Goal: Information Seeking & Learning: Learn about a topic

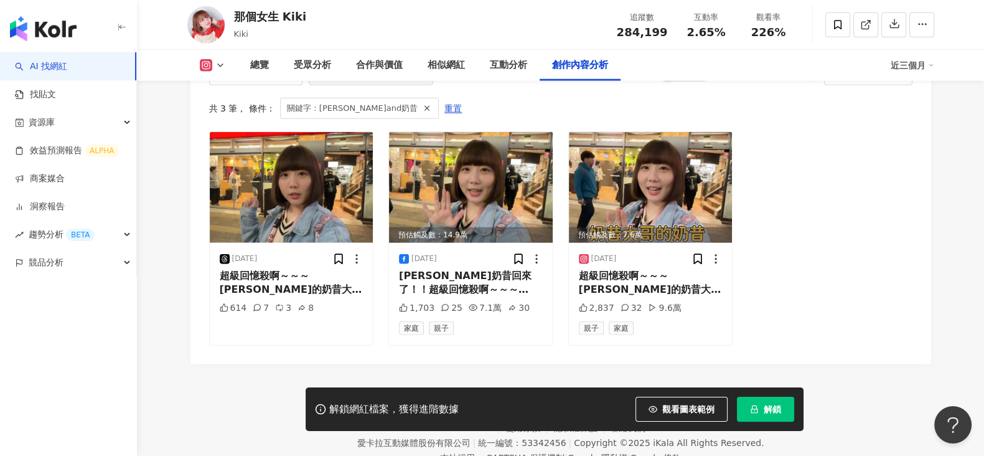
click at [928, 207] on div "不分平台 ******** 進階篩選 啟動 關閉 AI 篩選商業合作內容 排序：發布時間 共 3 筆 ， 條件： 關鍵字：[PERSON_NAME]and奶昔…" at bounding box center [561, 208] width 741 height 313
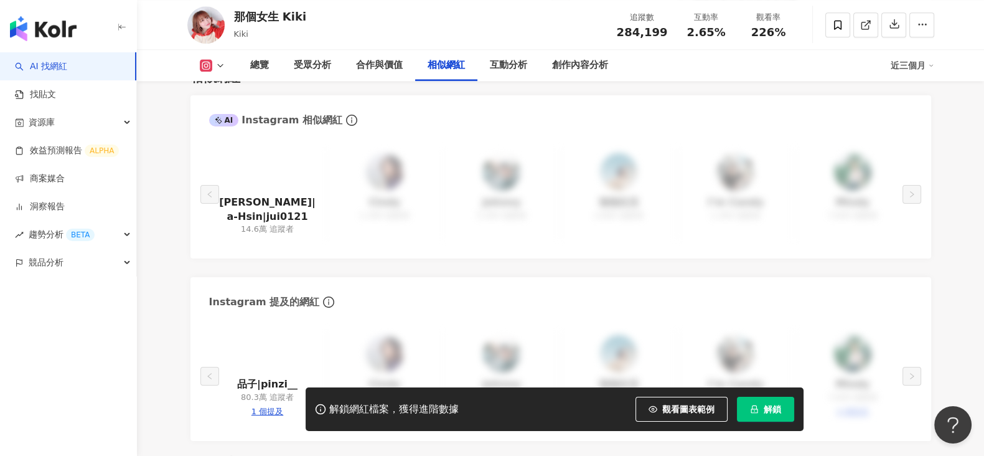
scroll to position [1971, 0]
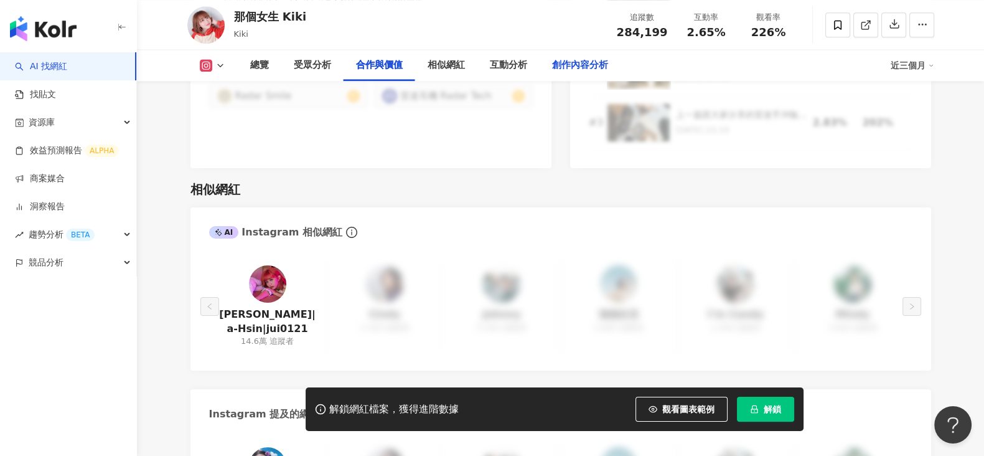
click at [557, 73] on div "創作內容分析" at bounding box center [580, 65] width 81 height 31
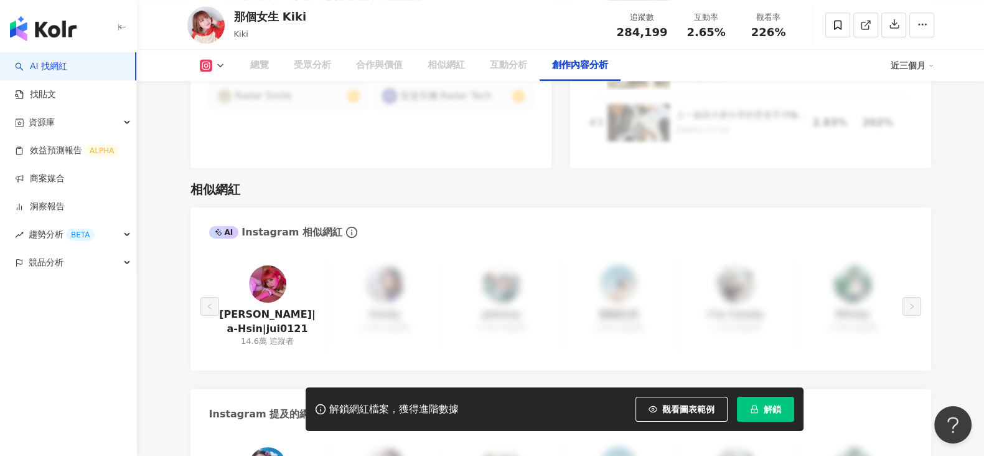
scroll to position [3527, 0]
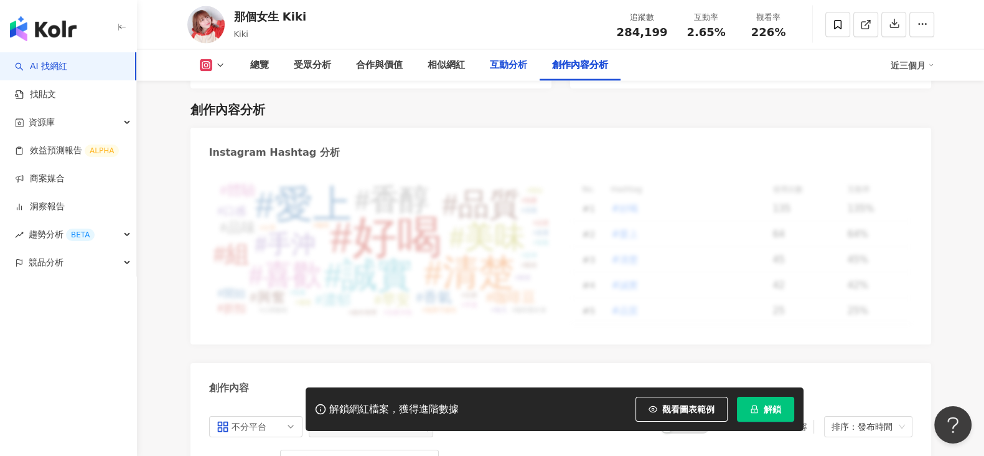
click at [507, 64] on div "互動分析" at bounding box center [508, 65] width 37 height 15
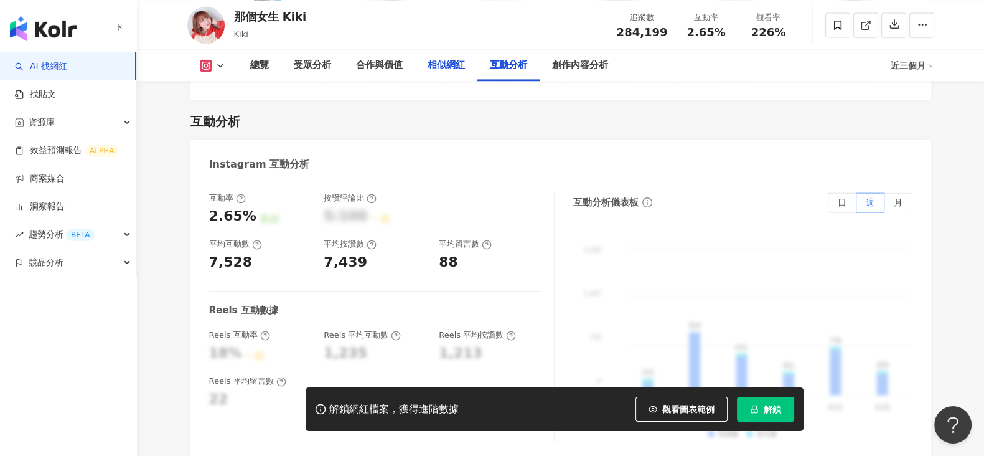
click at [461, 70] on div "相似網紅" at bounding box center [446, 65] width 37 height 15
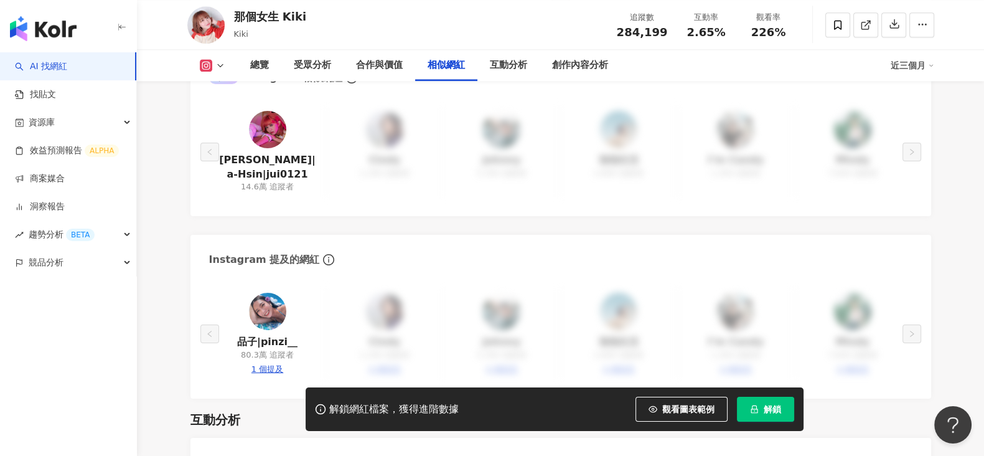
scroll to position [2195, 0]
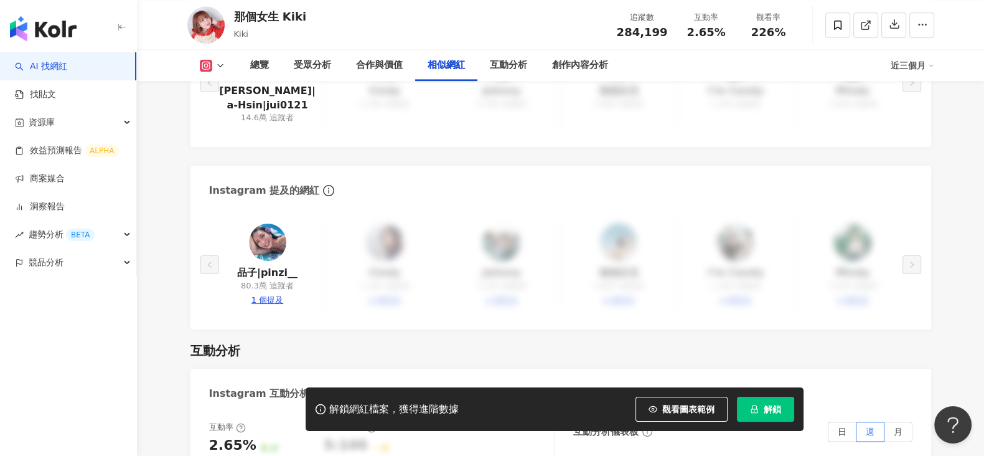
click at [269, 295] on div "1 個提及" at bounding box center [268, 300] width 32 height 11
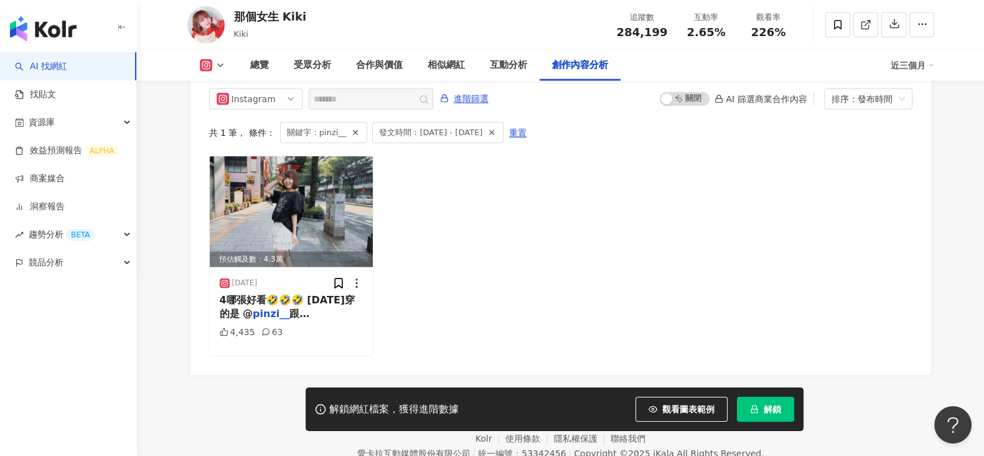
scroll to position [3879, 0]
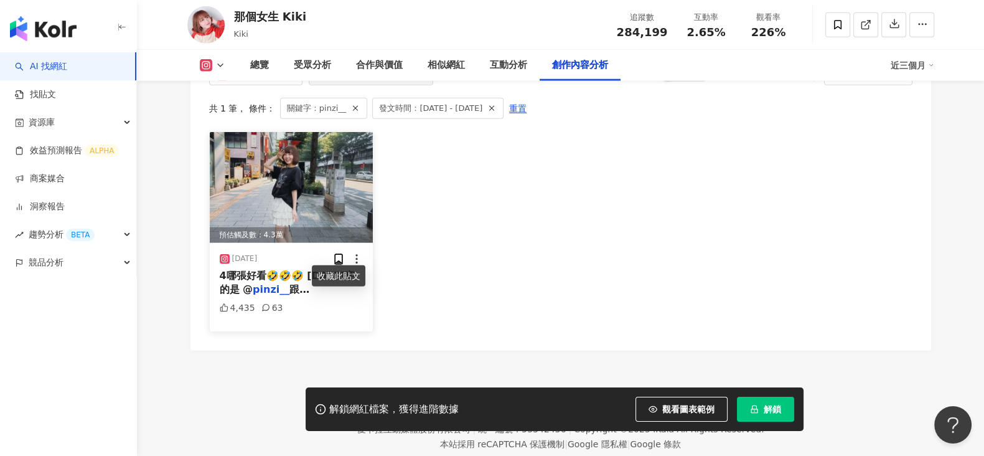
click at [321, 270] on span "4哪張好看🤣🤣🤣 [DATE]穿的是 @" at bounding box center [288, 283] width 136 height 26
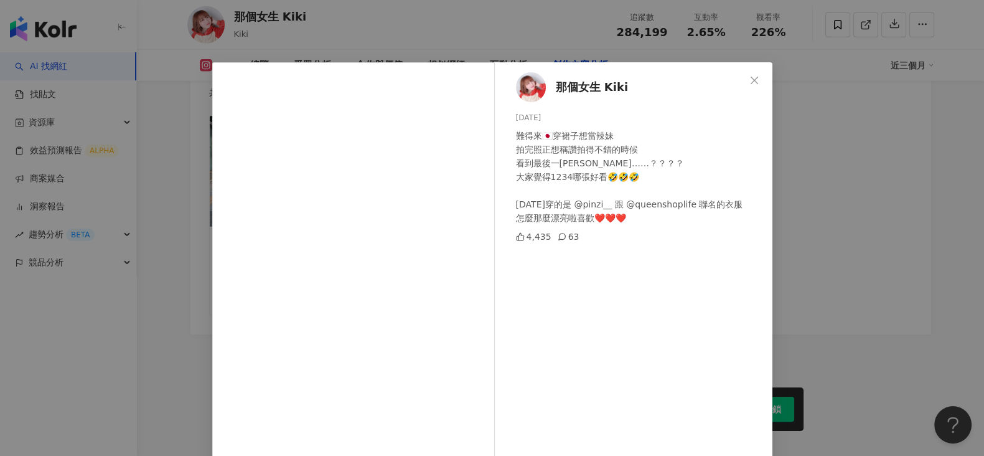
scroll to position [3903, 0]
click at [862, 146] on div "那個女生 [PERSON_NAME] [DATE] 難得來🇯🇵穿裙子想當辣妹 拍完照正想稱讚拍得不錯的時候 看到最後一張……？？？？ 大家覺得1234哪張好看…" at bounding box center [492, 228] width 984 height 456
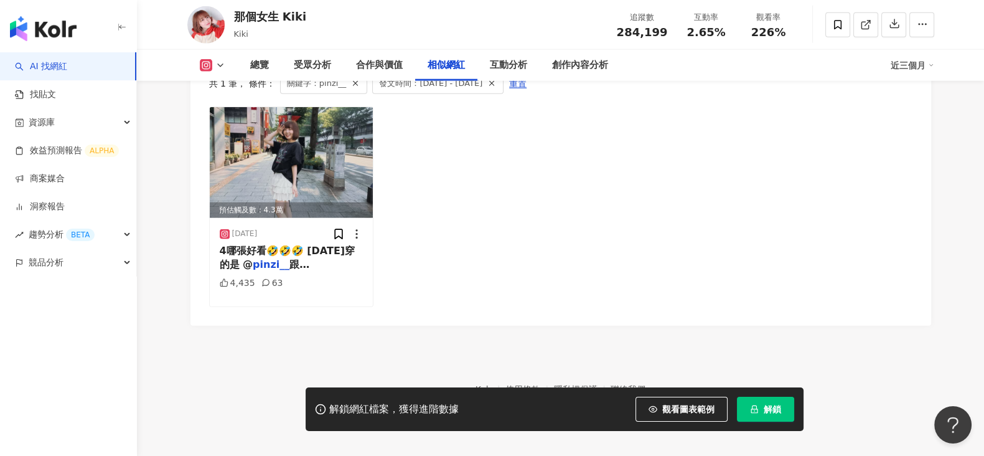
scroll to position [2039, 0]
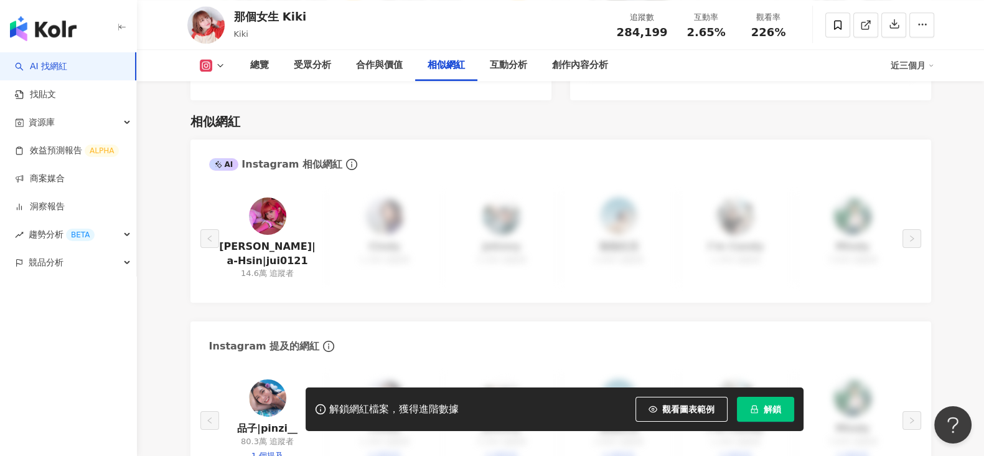
type input "********"
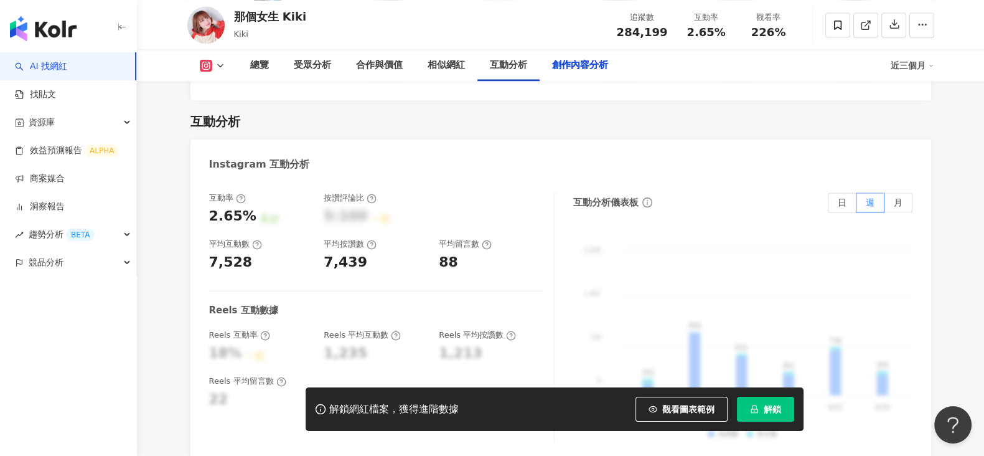
scroll to position [3527, 0]
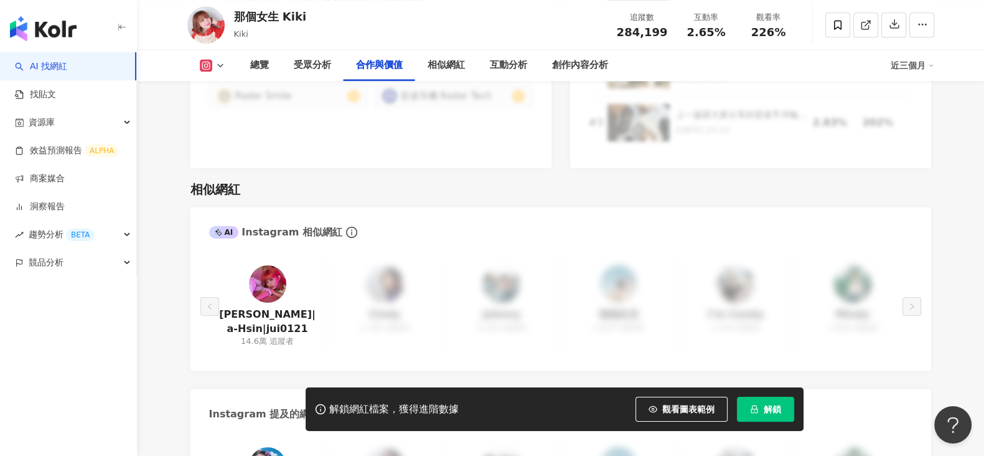
scroll to position [3801, 0]
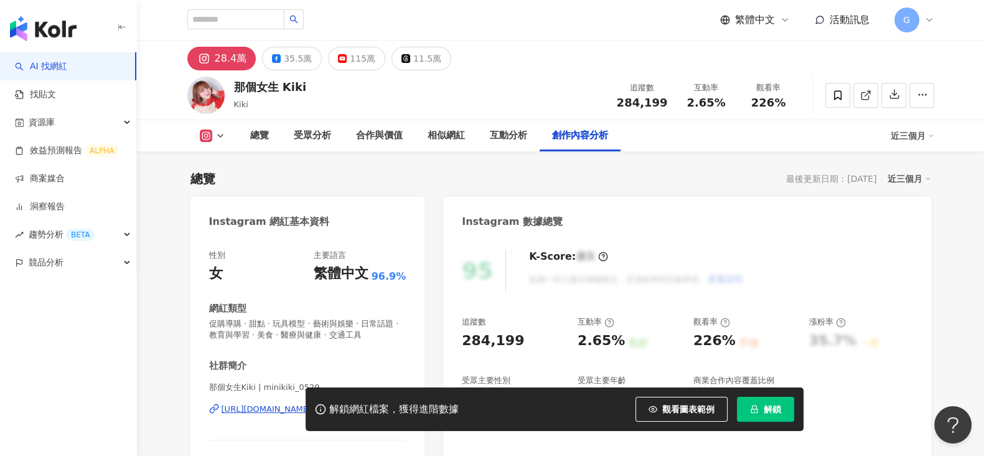
scroll to position [3801, 0]
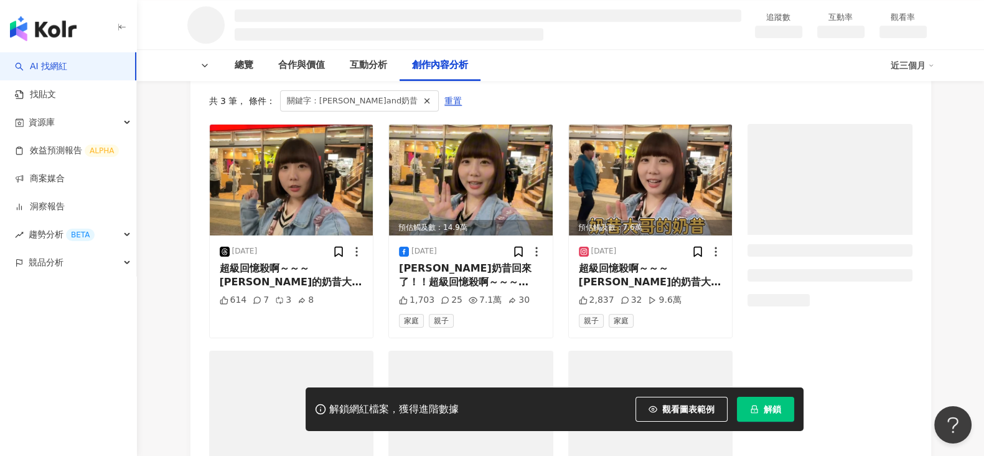
scroll to position [1600, 0]
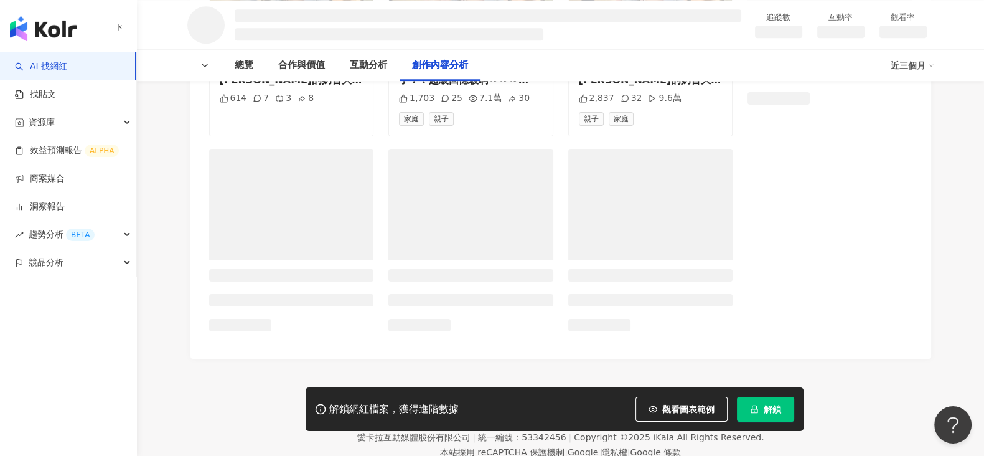
scroll to position [1686, 0]
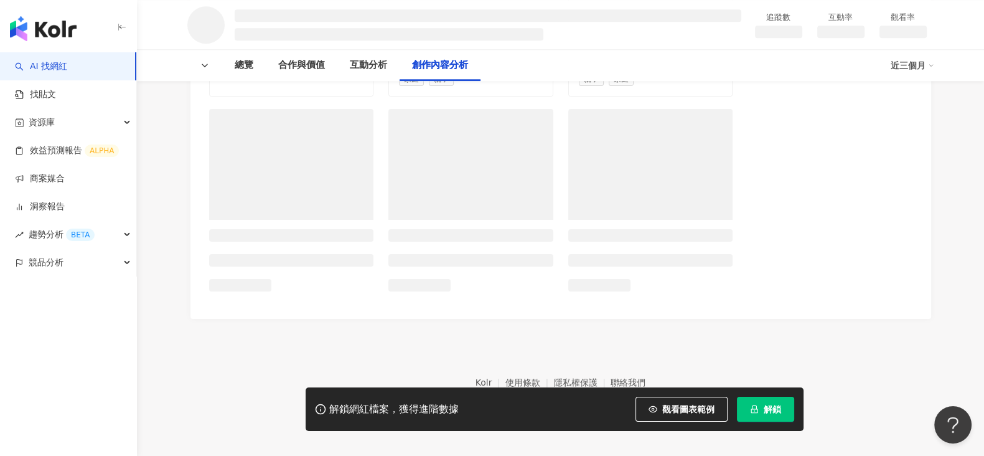
click at [956, 319] on footer "Kolr 使用條款 隱私權保護 聯絡我們 愛卡拉互動媒體股份有限公司 | 統一編號：53342456 | Copyright © 2025 iKala All…" at bounding box center [560, 388] width 847 height 138
